Goal: Task Accomplishment & Management: Manage account settings

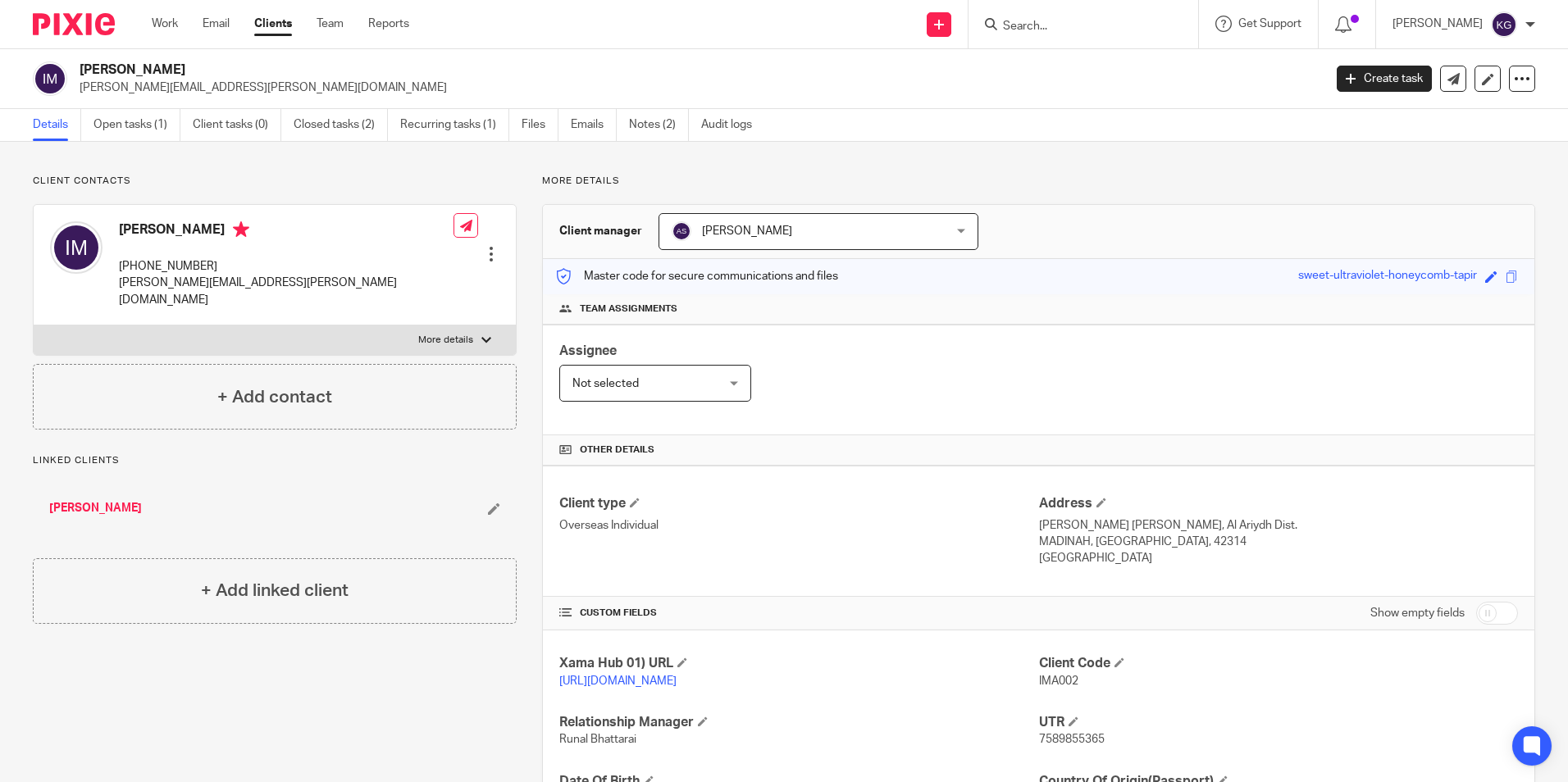
click at [1054, 25] on input "Search" at bounding box center [1075, 27] width 148 height 15
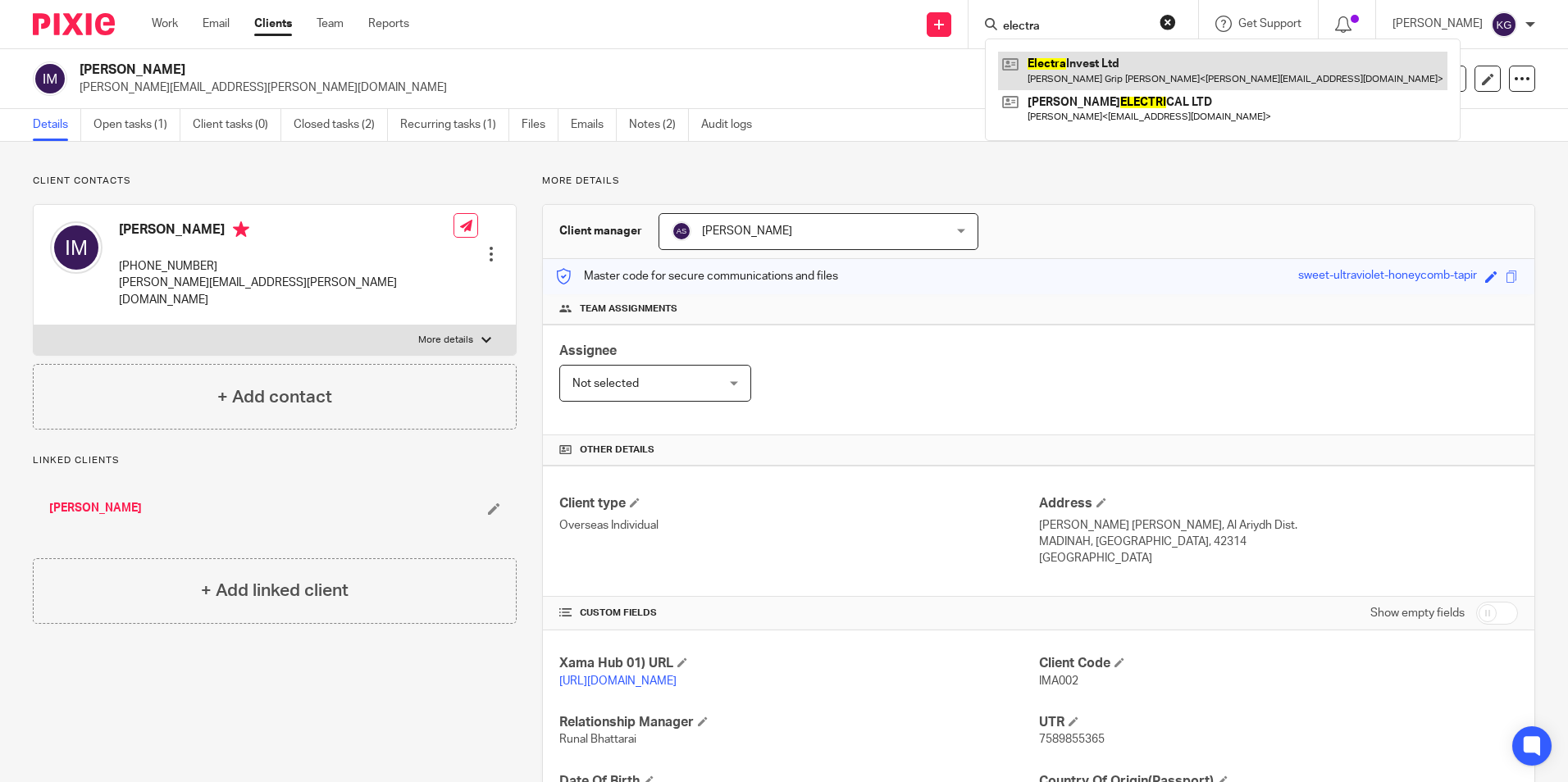
type input "electra"
click at [1102, 78] on link at bounding box center [1223, 70] width 450 height 37
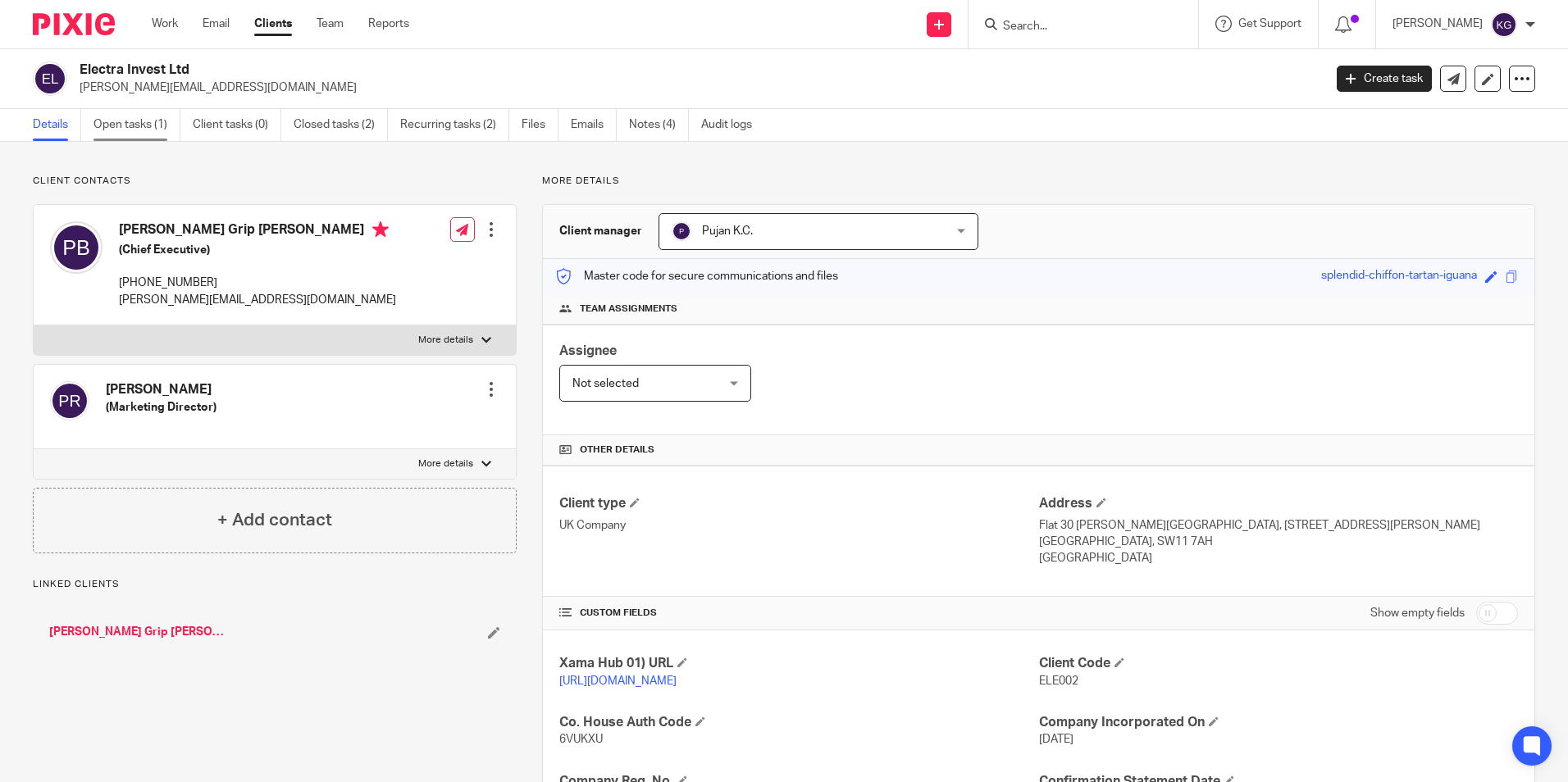
click at [103, 125] on link "Open tasks (1)" at bounding box center [137, 125] width 87 height 32
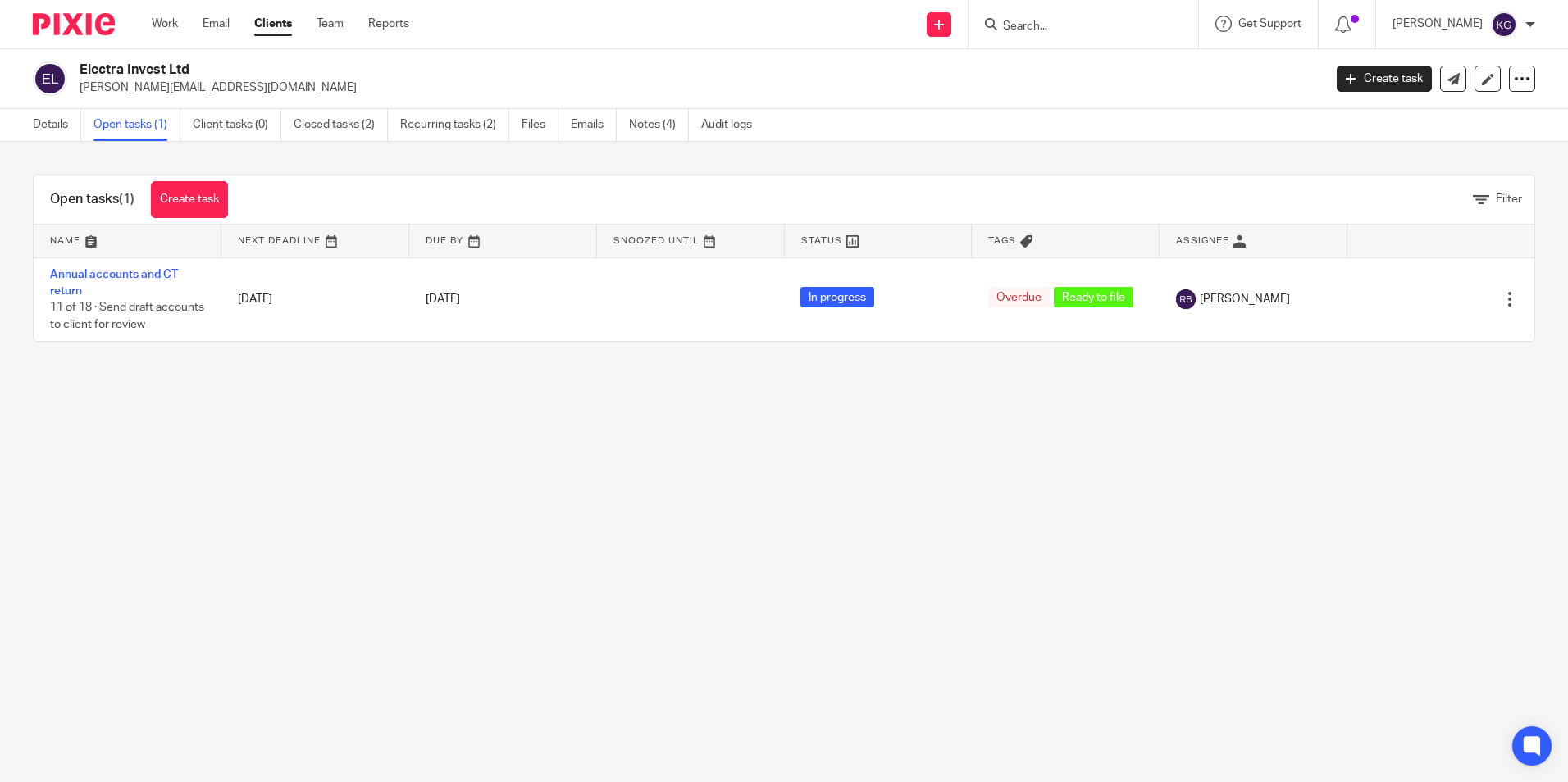
click at [105, 273] on link "Annual accounts and CT return" at bounding box center [114, 282] width 127 height 28
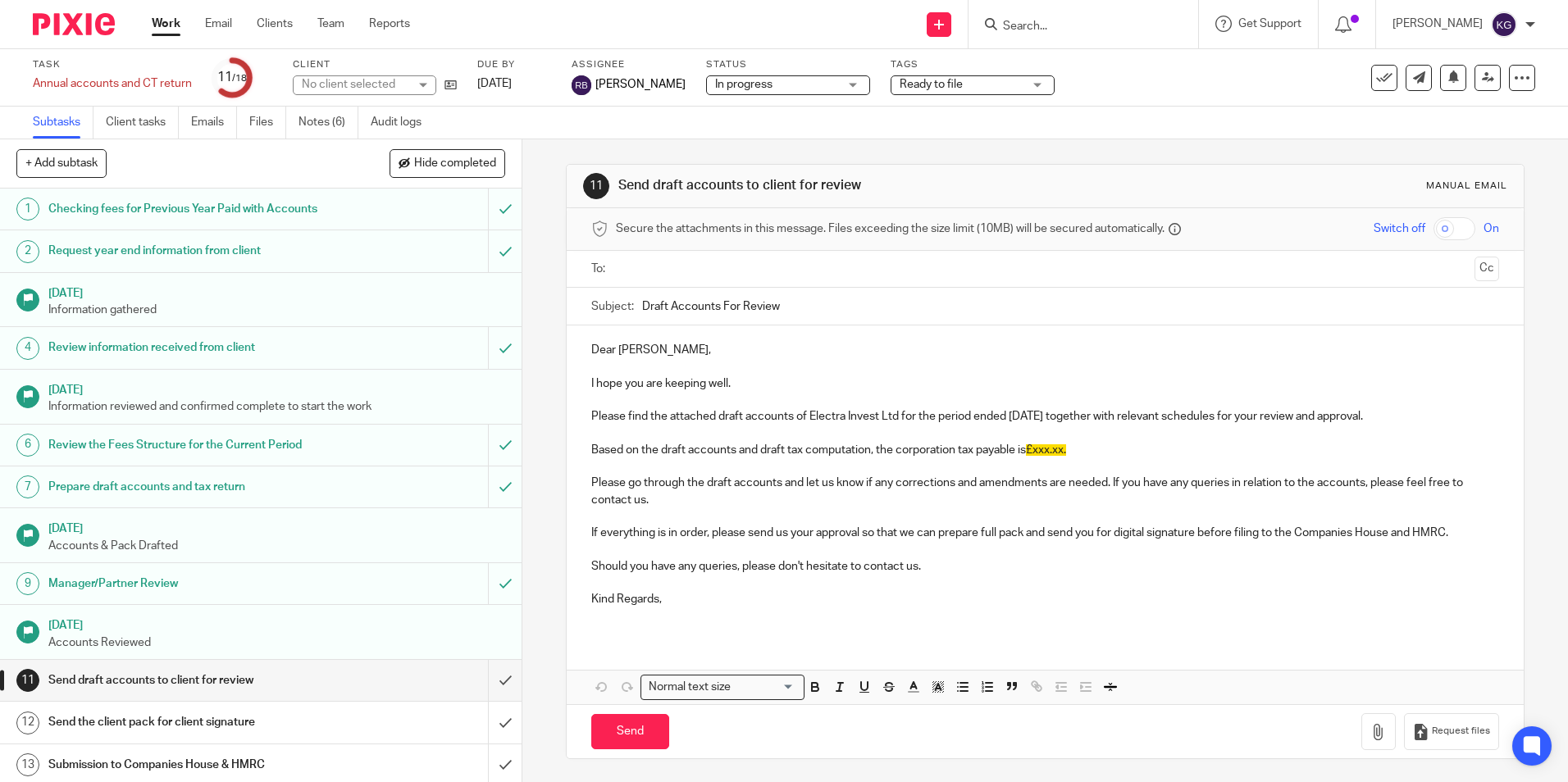
scroll to position [227, 0]
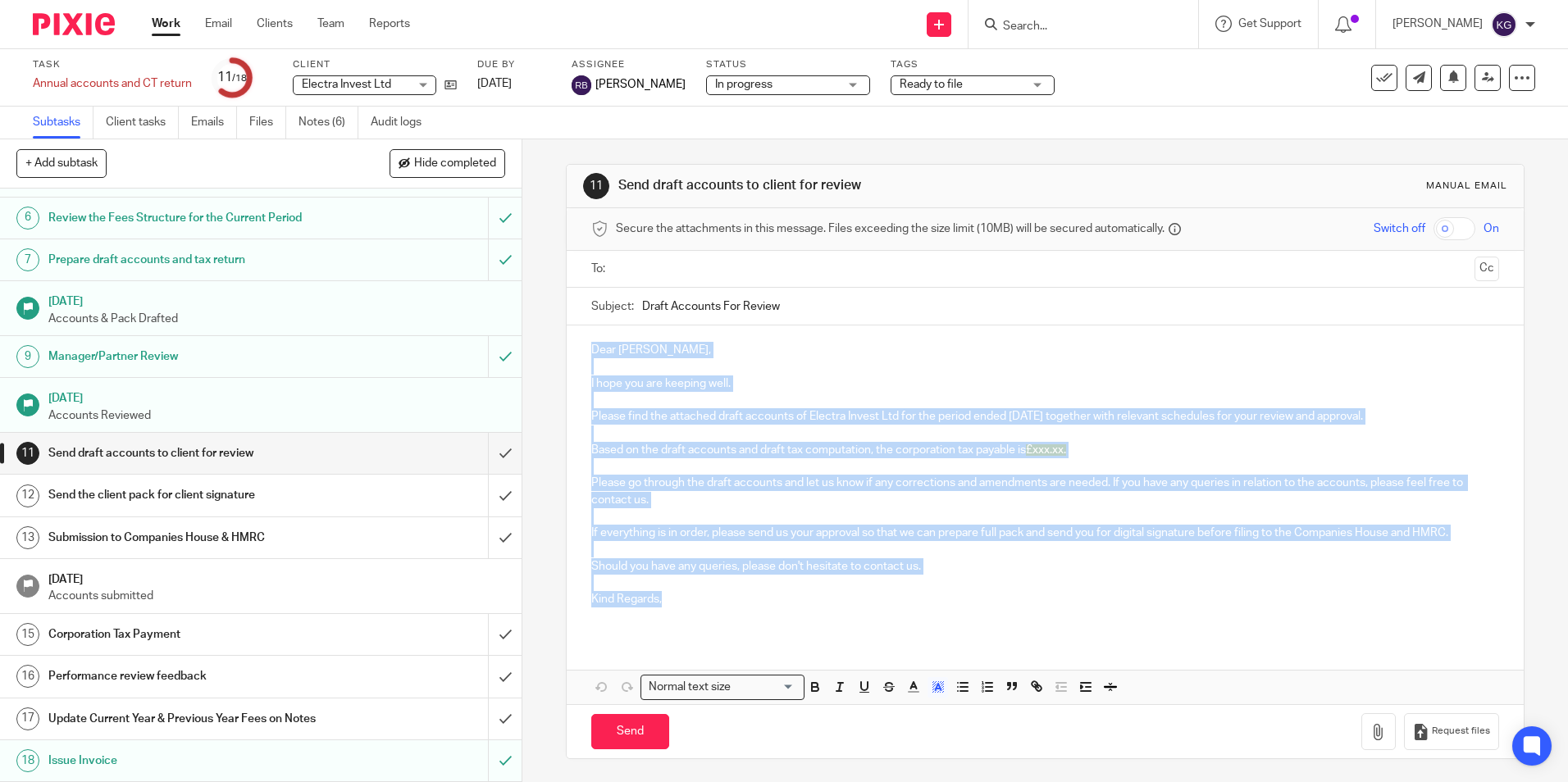
drag, startPoint x: 586, startPoint y: 346, endPoint x: 736, endPoint y: 598, distance: 293.3
click at [736, 598] on div "Dear Philip, I hope you are keeping well. Please find the attached draft accoun…" at bounding box center [1044, 482] width 956 height 311
copy div "Dear Philip, I hope you are keeping well. Please find the attached draft accoun…"
click at [494, 453] on input "submit" at bounding box center [260, 453] width 522 height 41
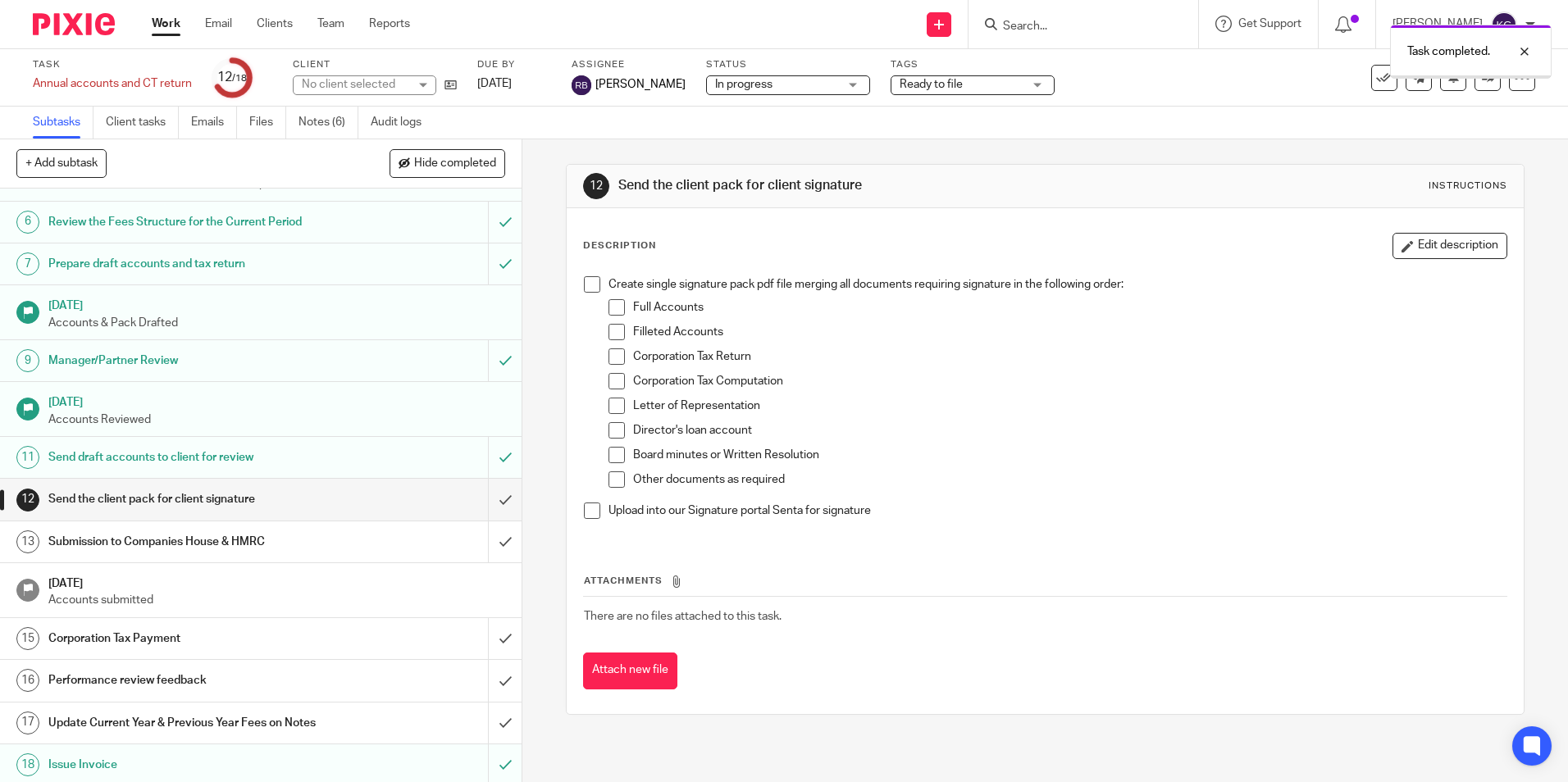
scroll to position [227, 0]
click at [483, 491] on input "submit" at bounding box center [260, 494] width 522 height 41
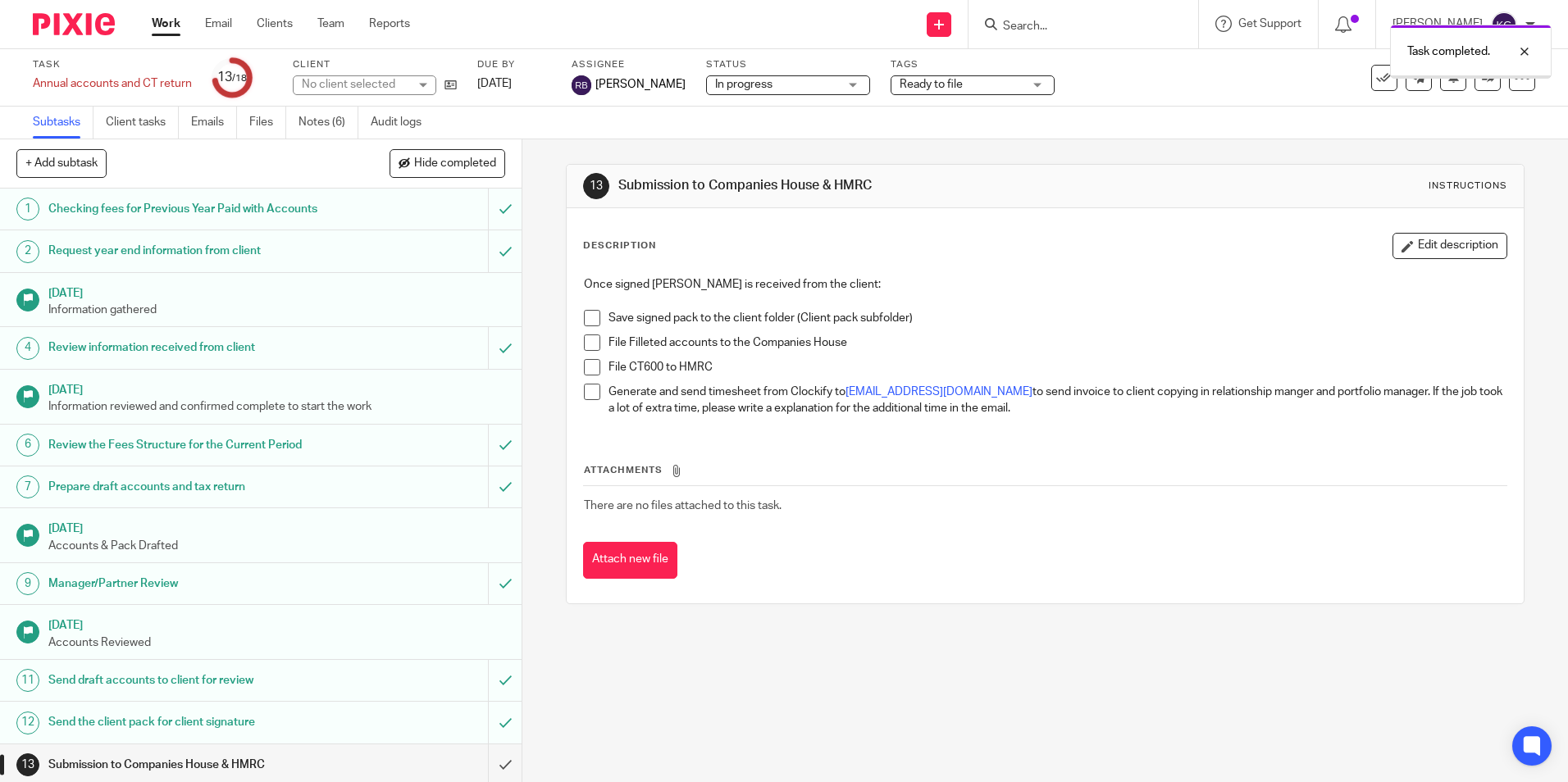
scroll to position [227, 0]
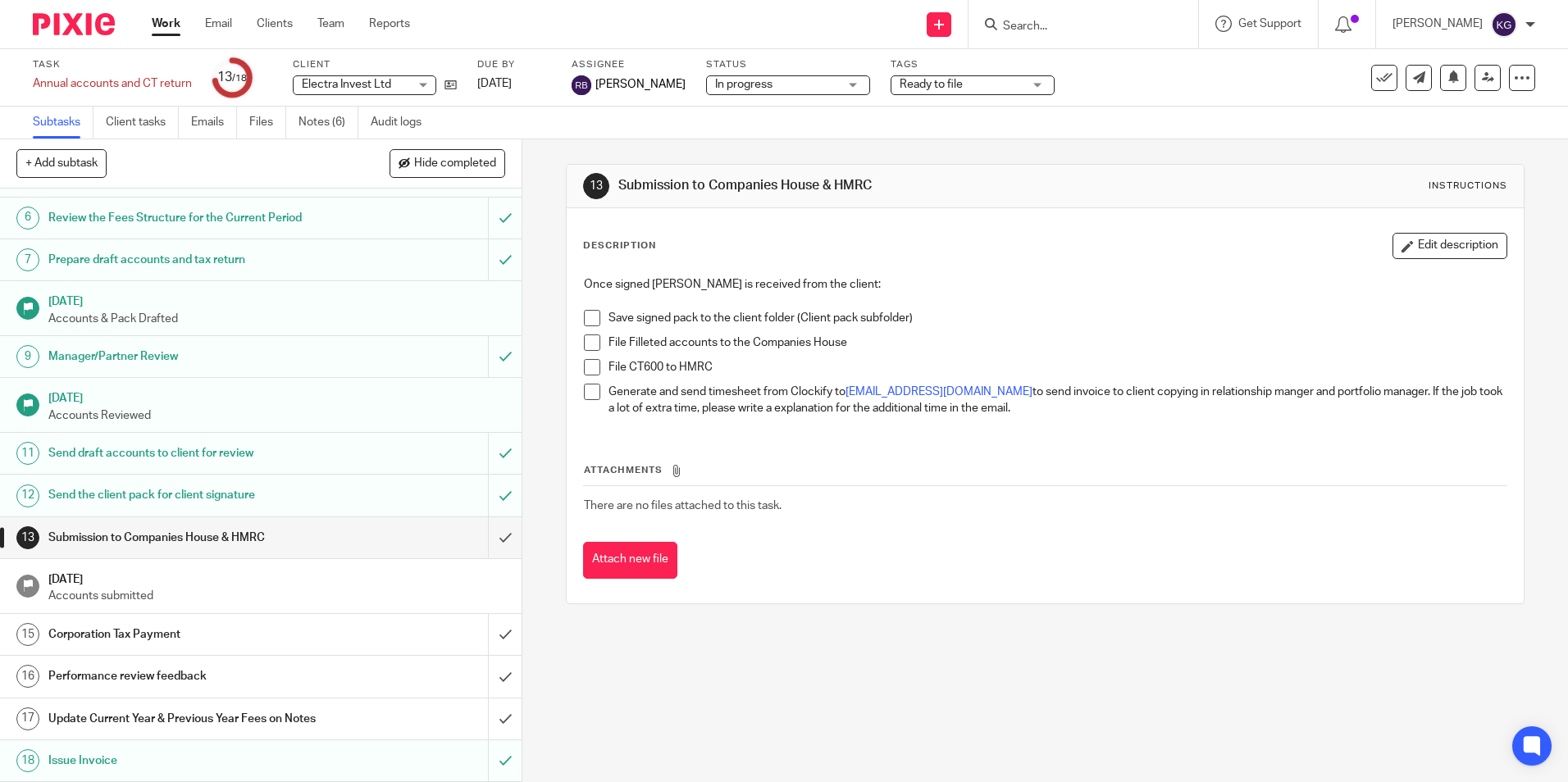
click at [1090, 36] on div at bounding box center [1084, 24] width 229 height 48
click at [1080, 18] on form at bounding box center [1089, 24] width 175 height 21
click at [1077, 27] on input "Search" at bounding box center [1075, 27] width 148 height 15
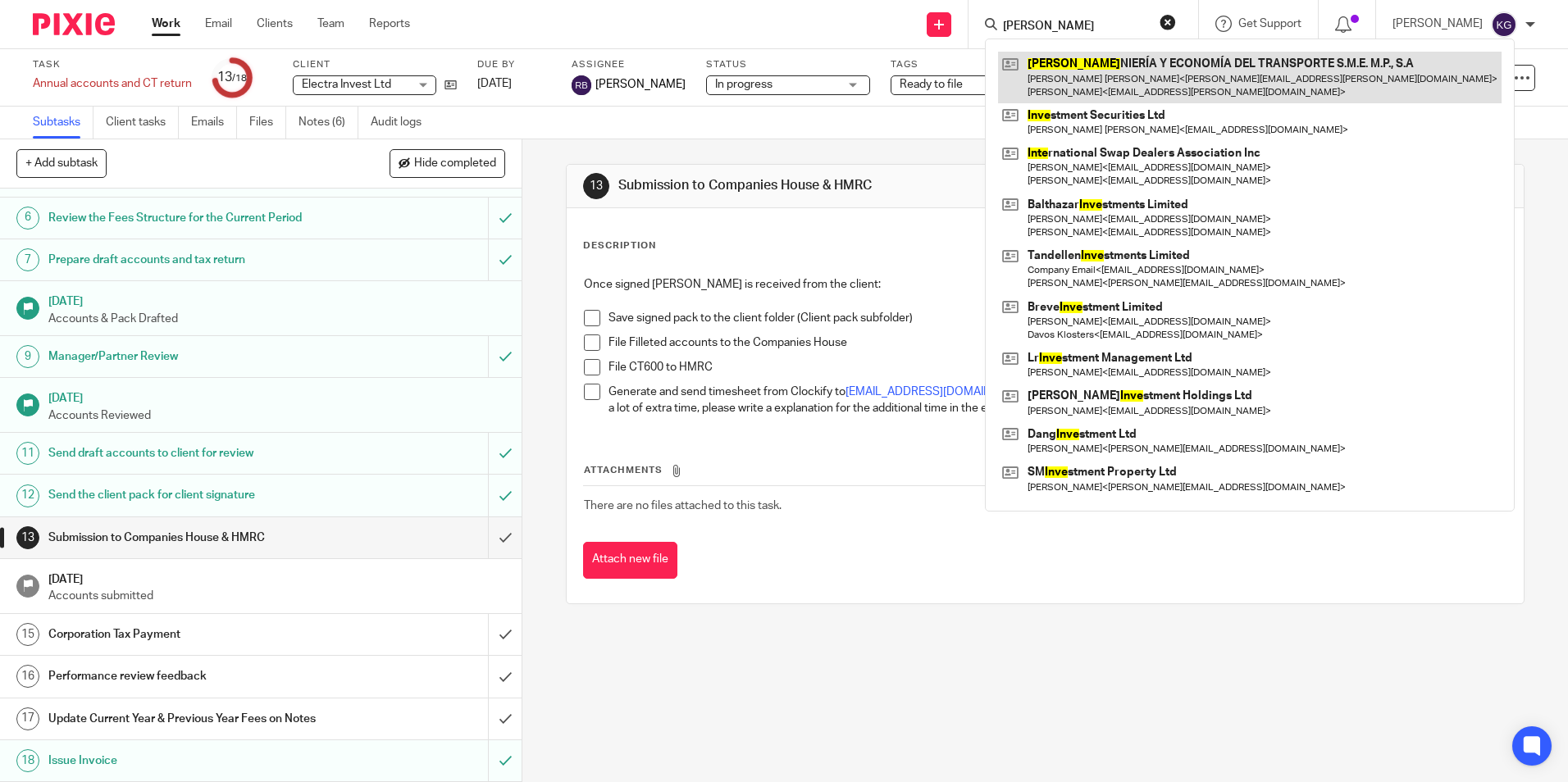
type input "inge"
click at [1089, 65] on link at bounding box center [1249, 77] width 504 height 51
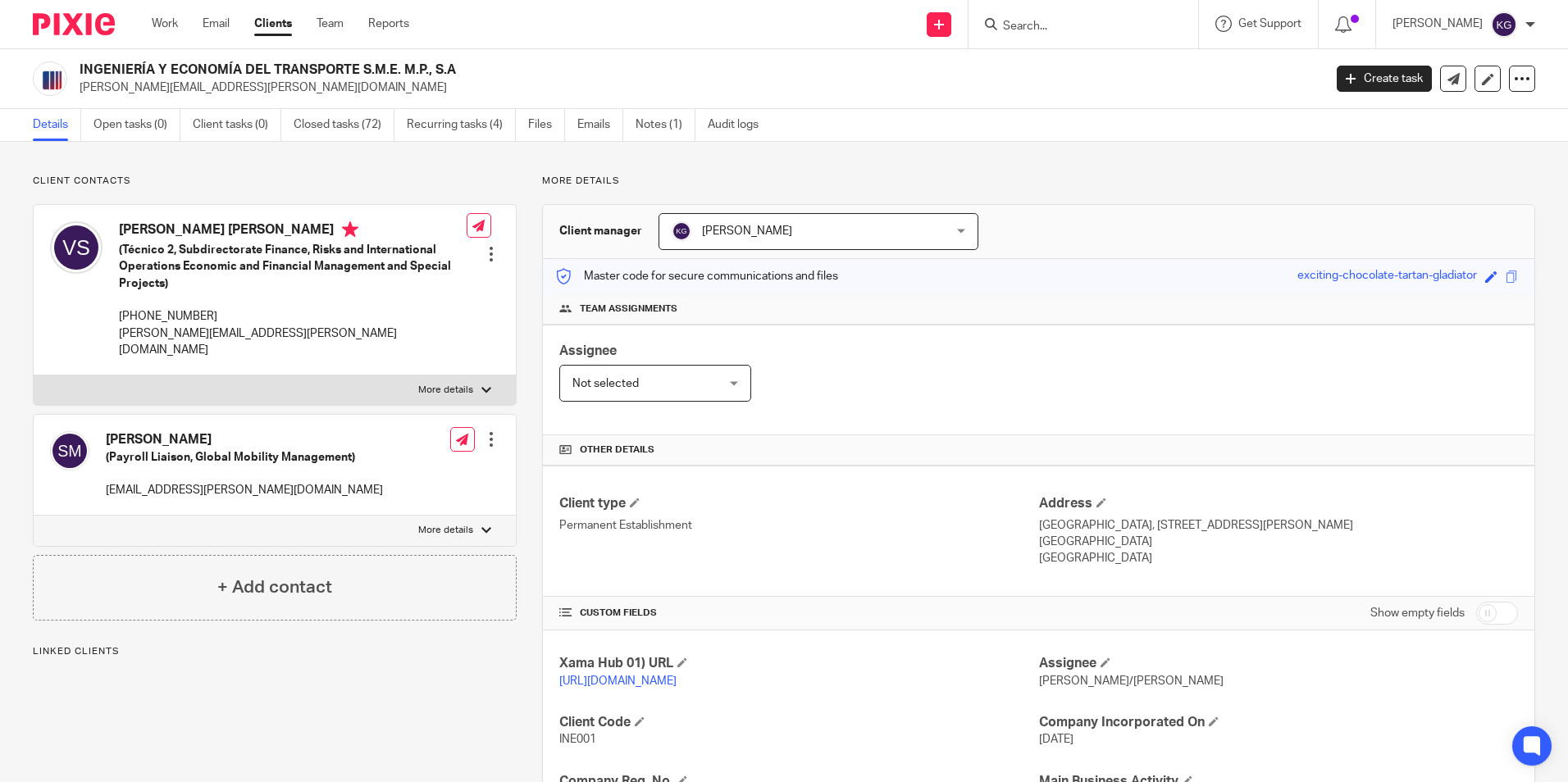
scroll to position [164, 0]
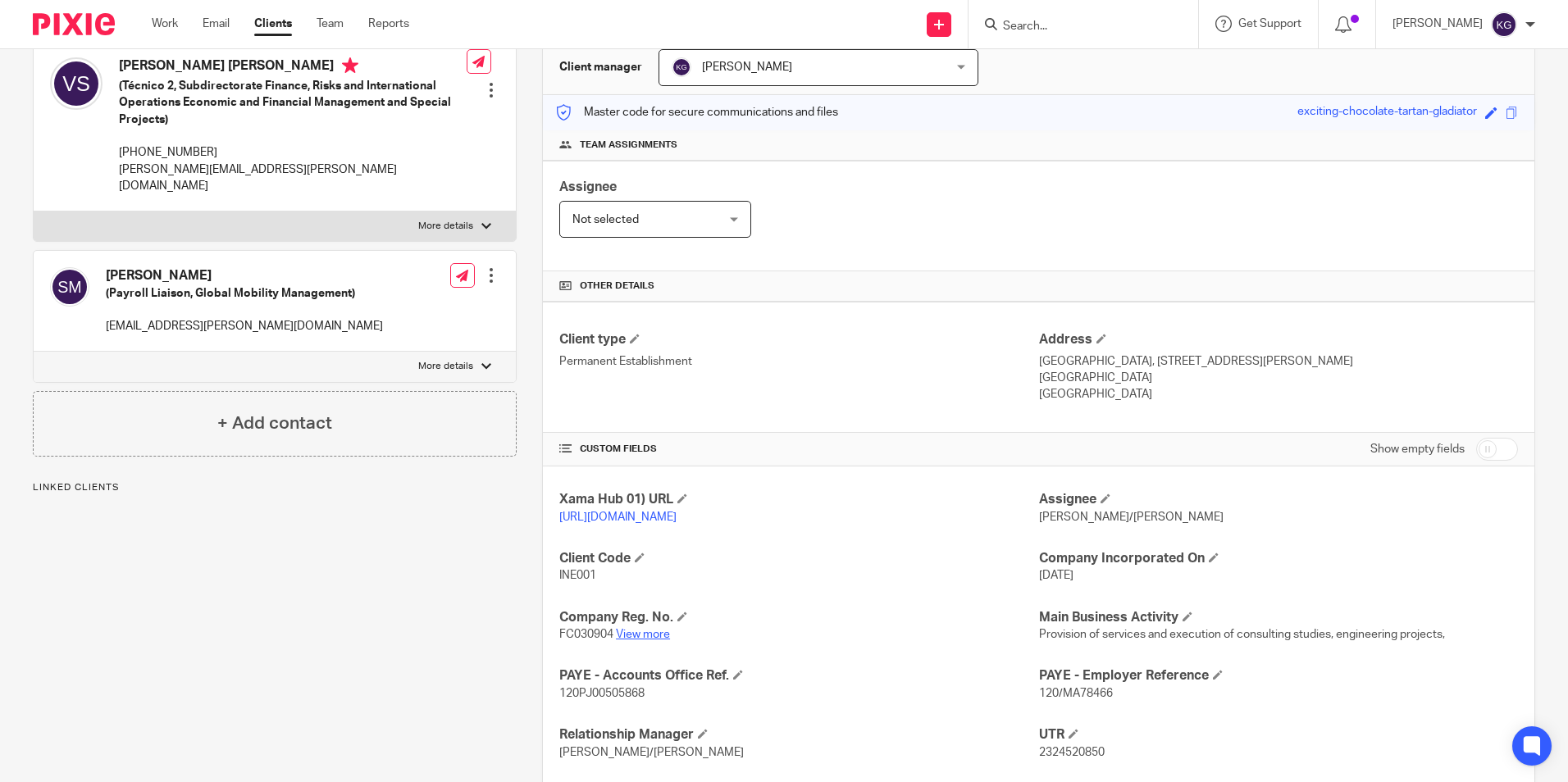
click at [648, 640] on link "View more" at bounding box center [642, 635] width 54 height 12
click at [1044, 22] on input "Search" at bounding box center [1075, 27] width 148 height 15
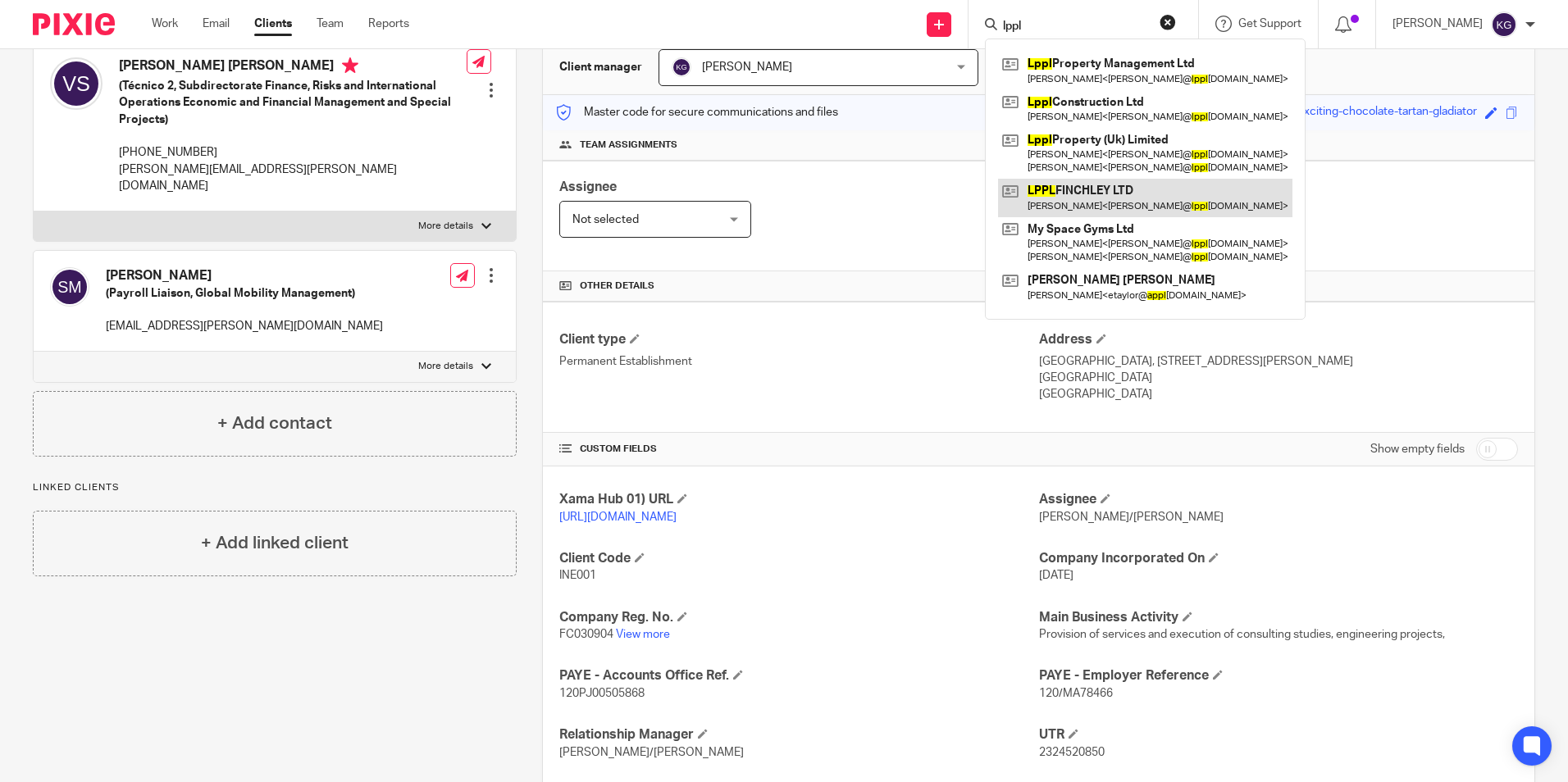
type input "lppl"
click at [1125, 188] on link at bounding box center [1145, 197] width 294 height 37
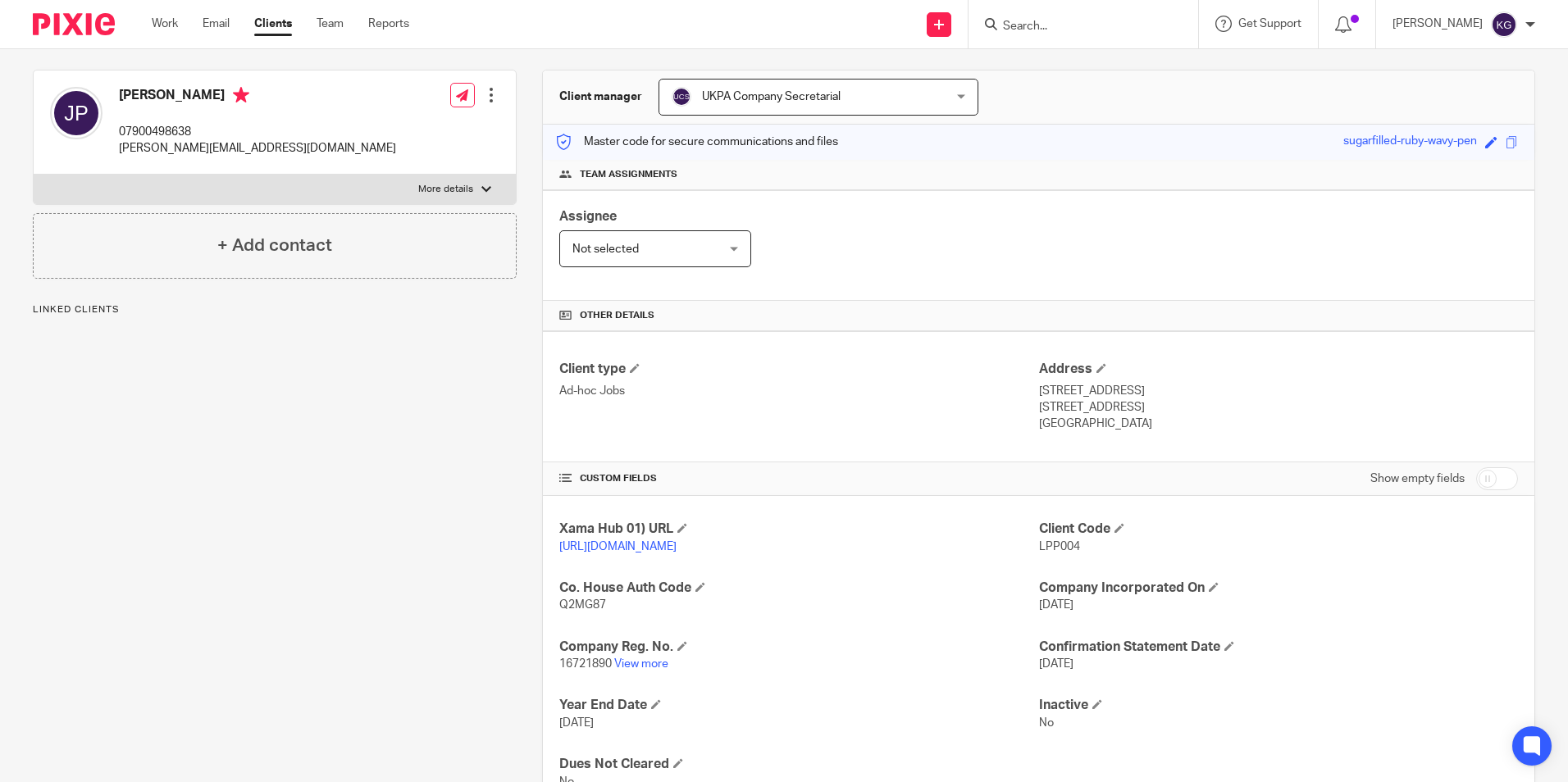
scroll to position [218, 0]
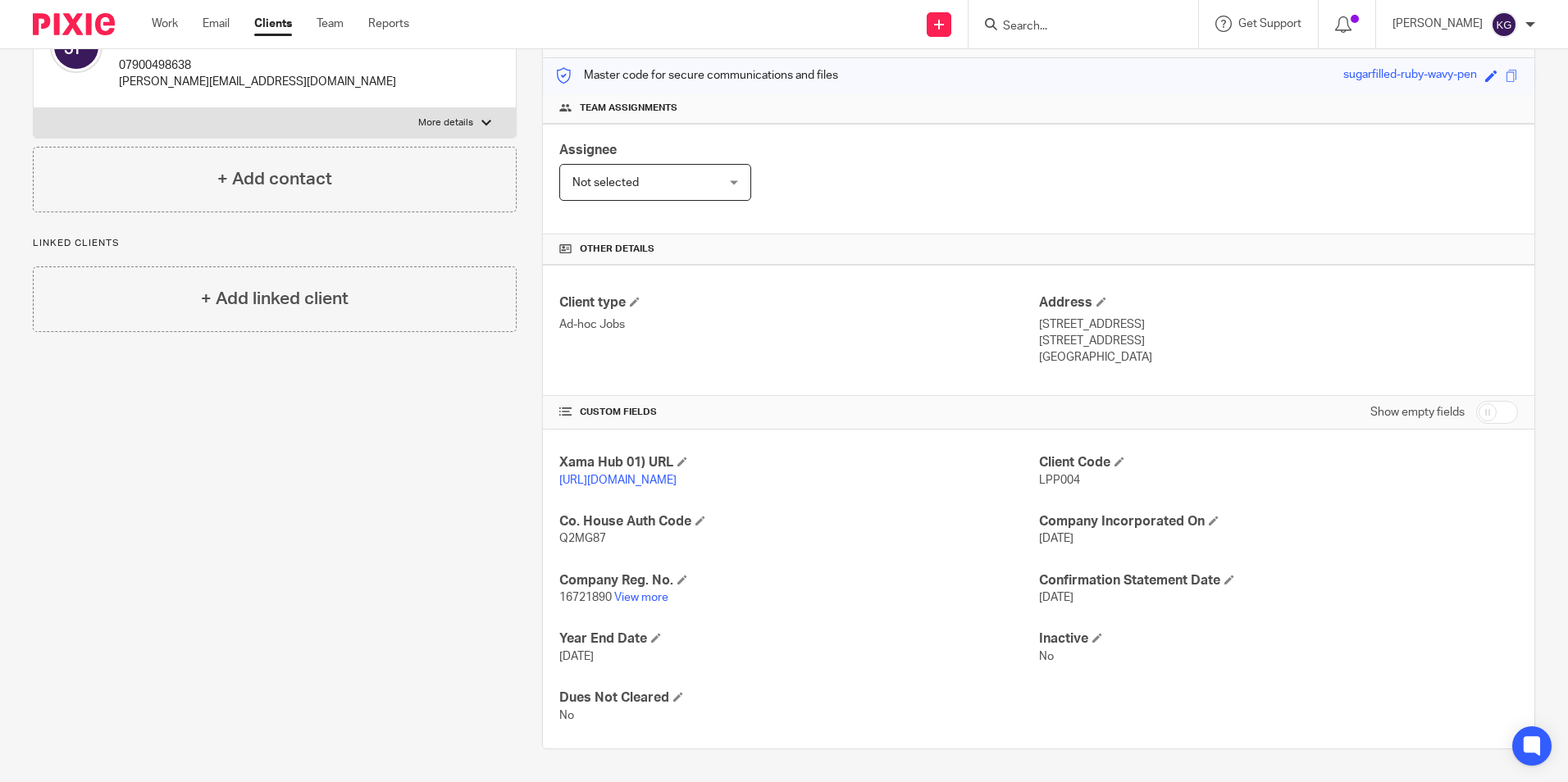
click at [1074, 22] on input "Search" at bounding box center [1075, 27] width 148 height 15
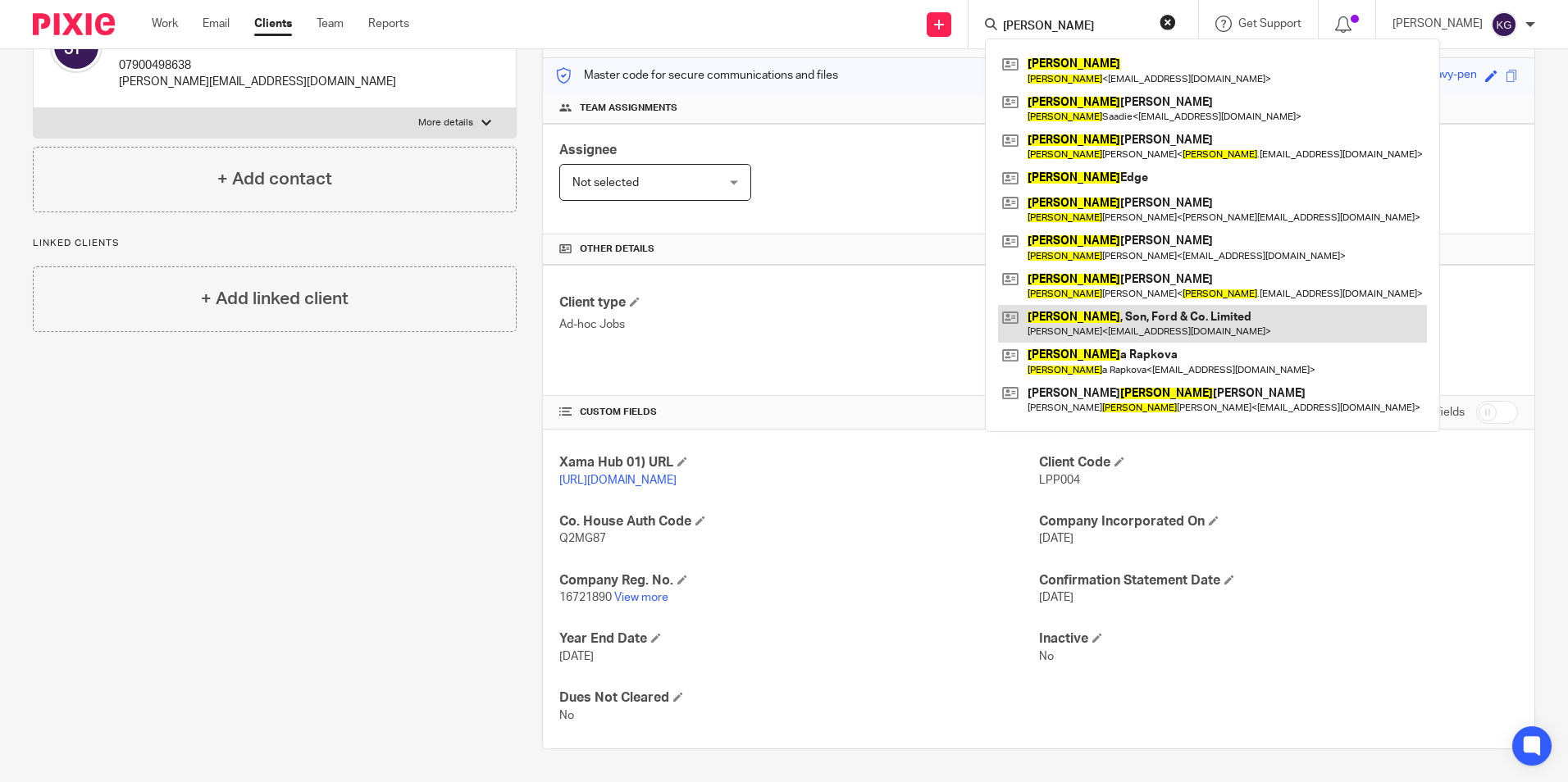
type input "michael"
click at [1143, 323] on link at bounding box center [1212, 323] width 429 height 37
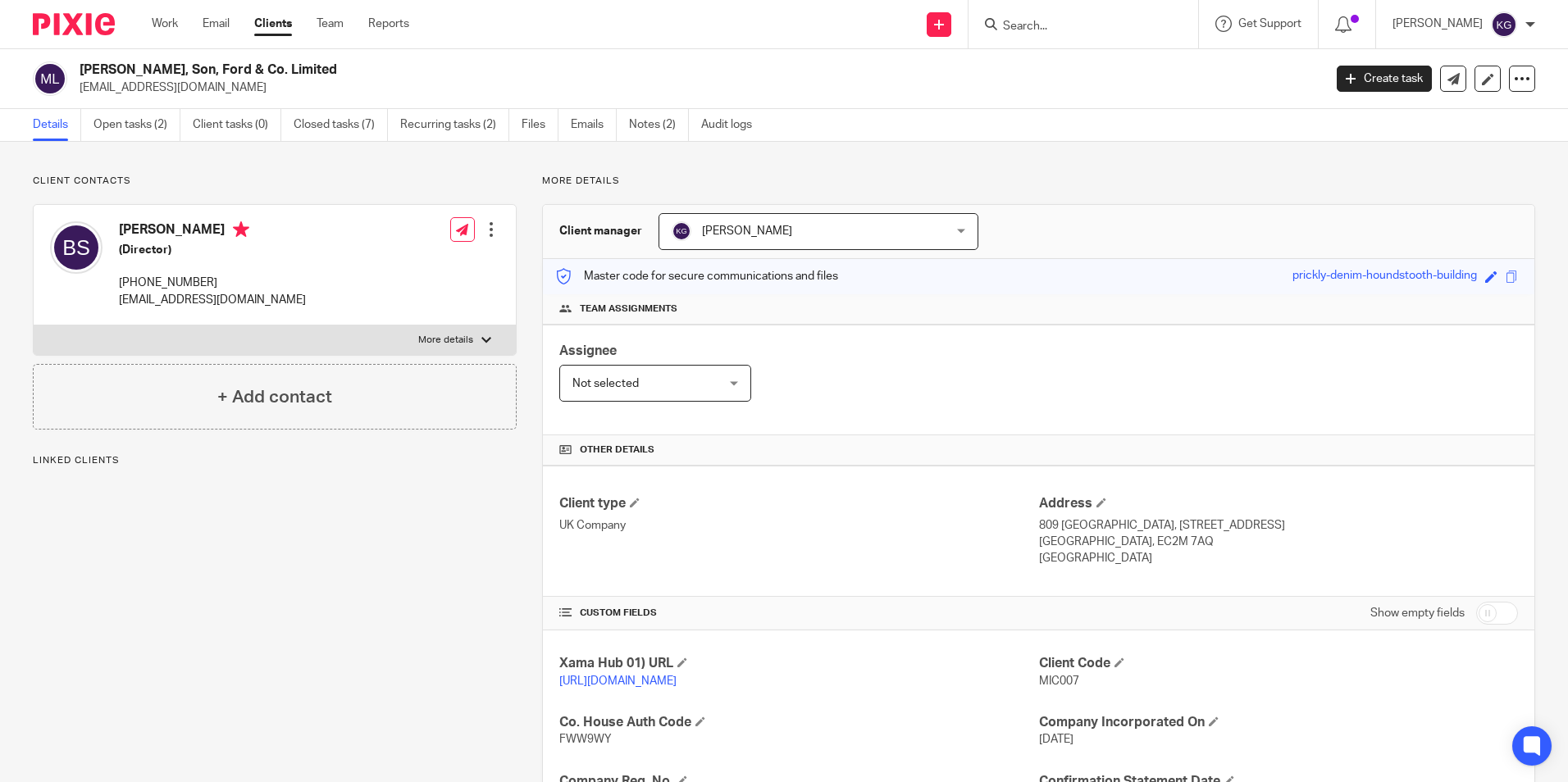
scroll to position [277, 0]
